Goal: Obtain resource: Download file/media

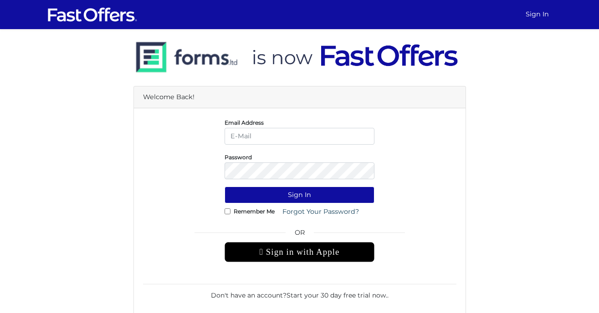
click at [252, 143] on input "email" at bounding box center [299, 136] width 150 height 17
type input "ibrahim@krib.ca"
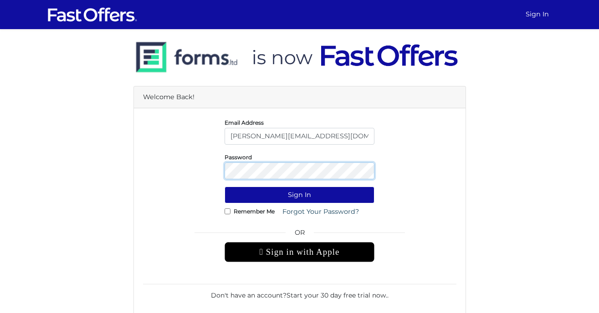
click at [224, 187] on button "Sign In" at bounding box center [299, 195] width 150 height 17
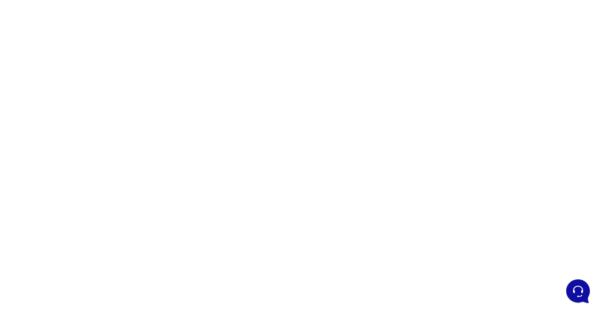
scroll to position [58, 0]
click at [148, 195] on div at bounding box center [299, 198] width 599 height 455
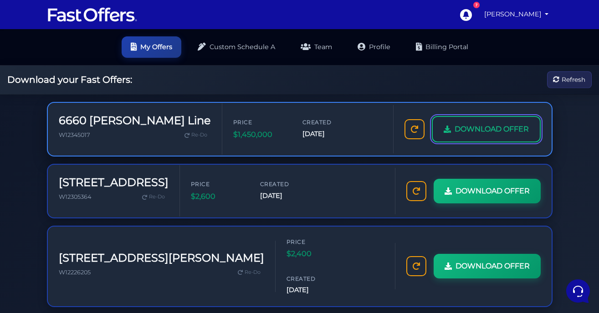
click at [465, 130] on span "DOWNLOAD OFFER" at bounding box center [491, 129] width 74 height 12
